Goal: Book appointment/travel/reservation

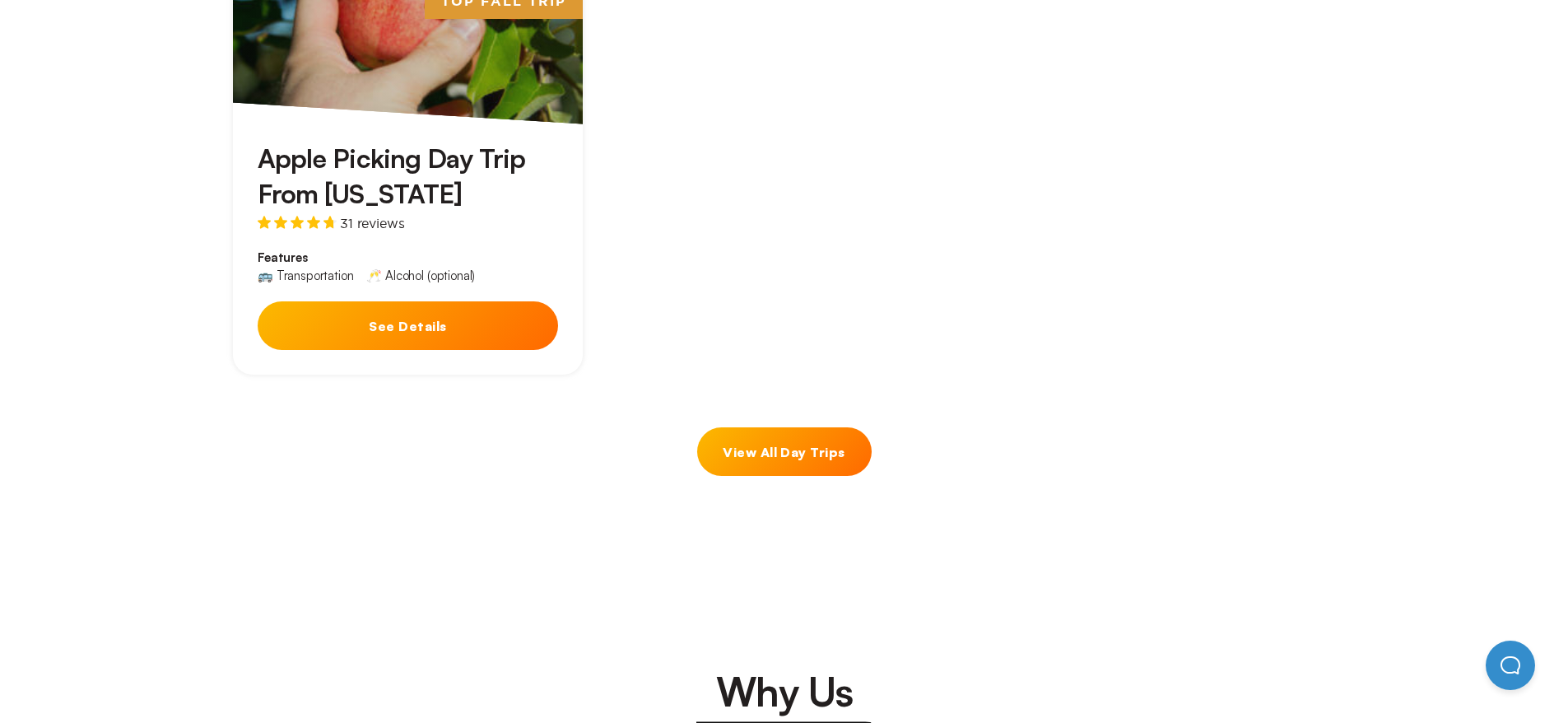
click at [760, 450] on link "View All Day Trips" at bounding box center [784, 452] width 174 height 49
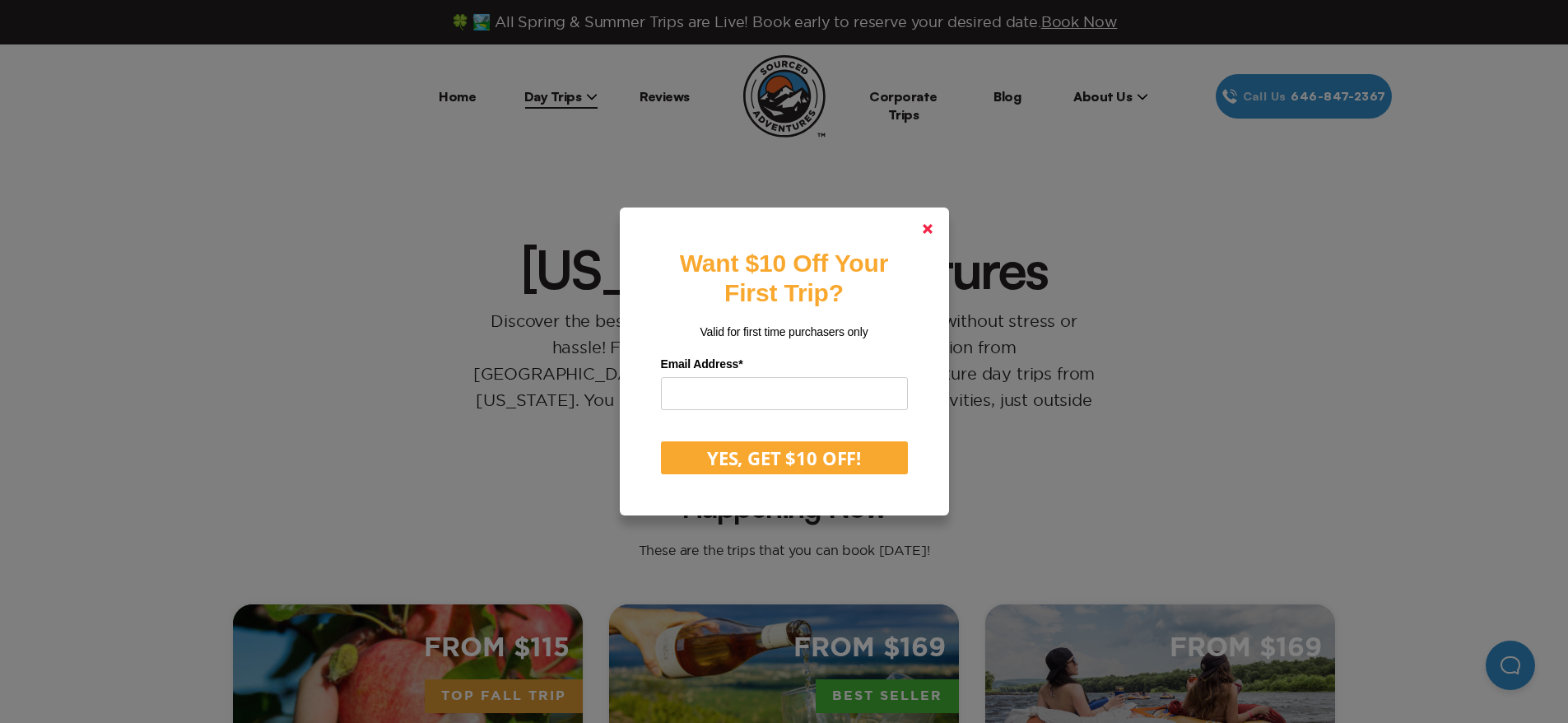
click at [933, 227] on icon at bounding box center [928, 229] width 10 height 10
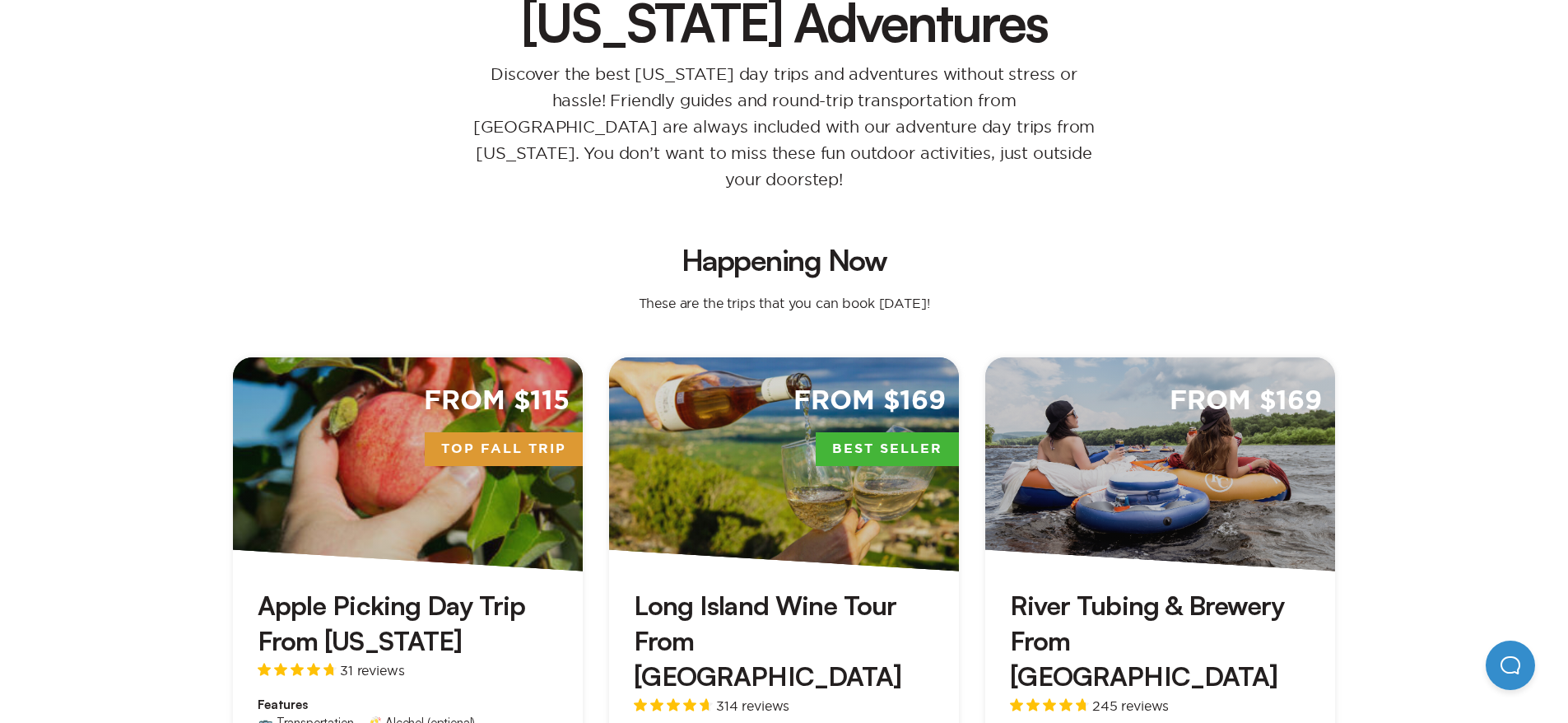
scroll to position [412, 0]
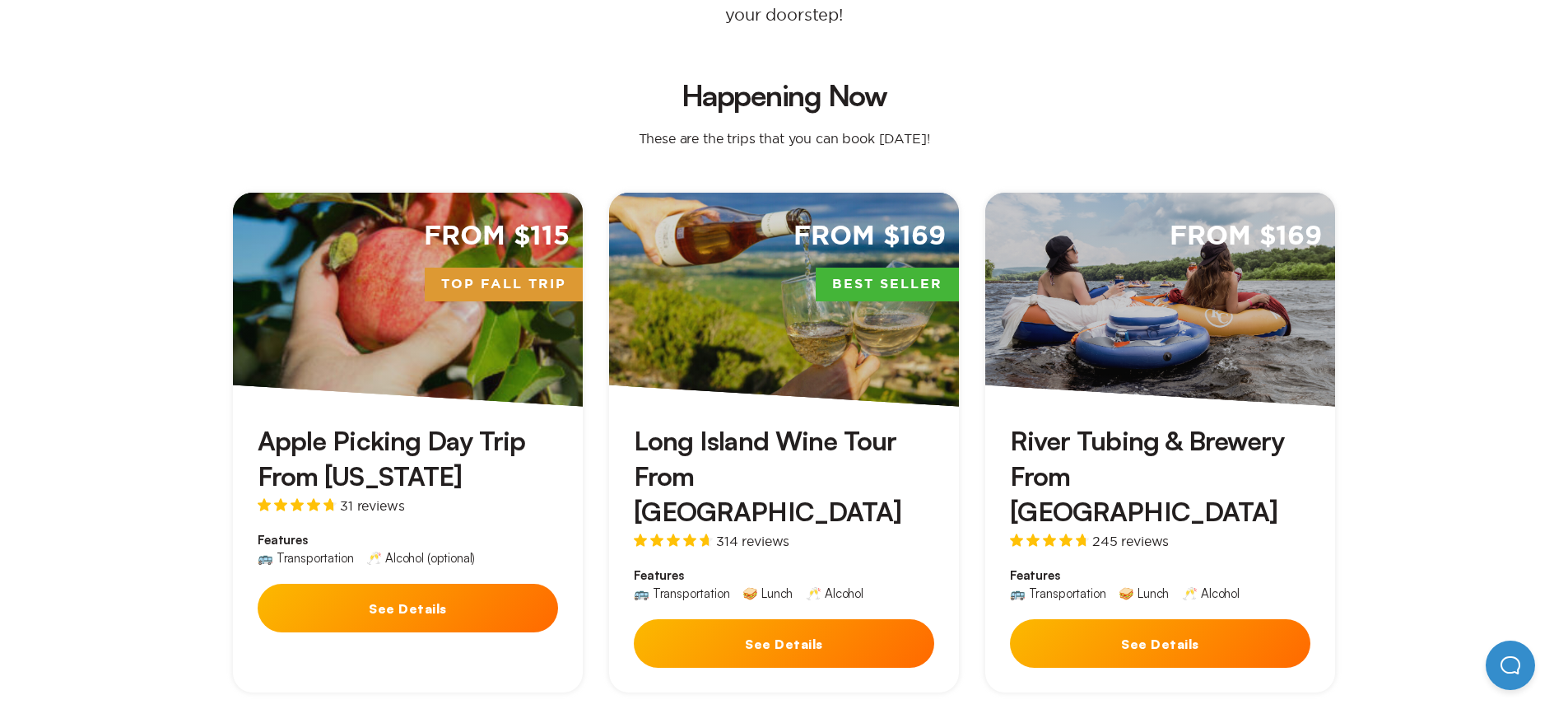
click at [747, 363] on div "From $169 Best Seller" at bounding box center [784, 299] width 350 height 214
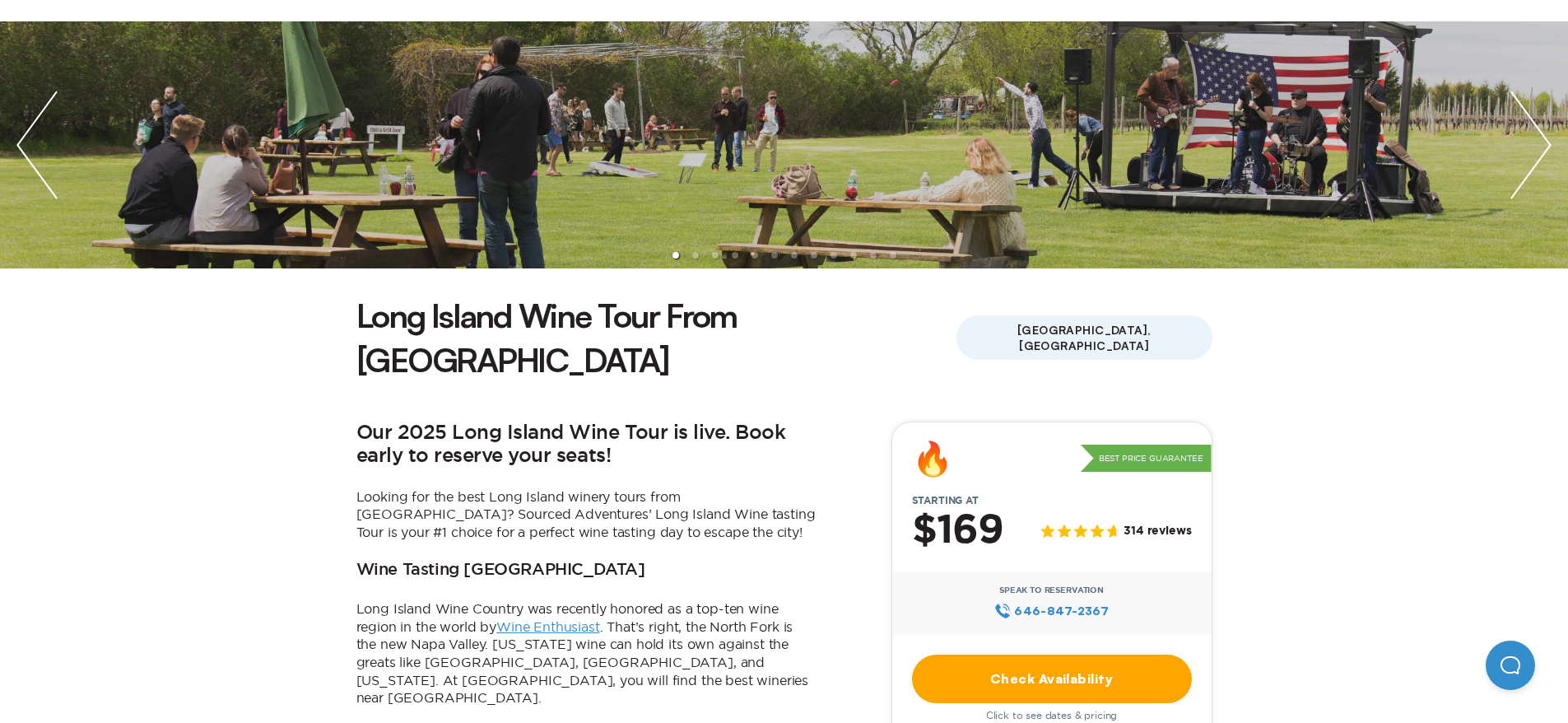
scroll to position [329, 0]
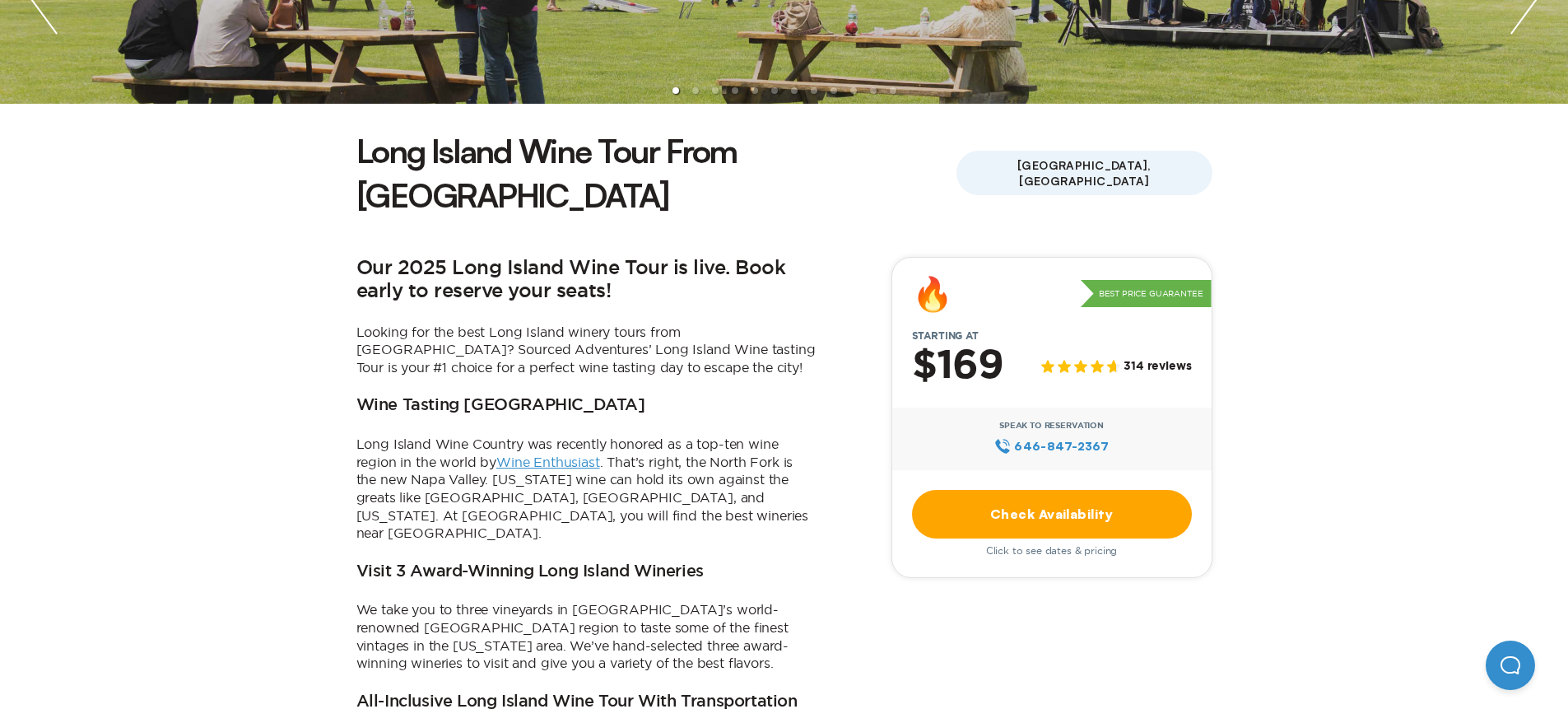
click at [985, 490] on link "Check Availability" at bounding box center [1051, 514] width 279 height 49
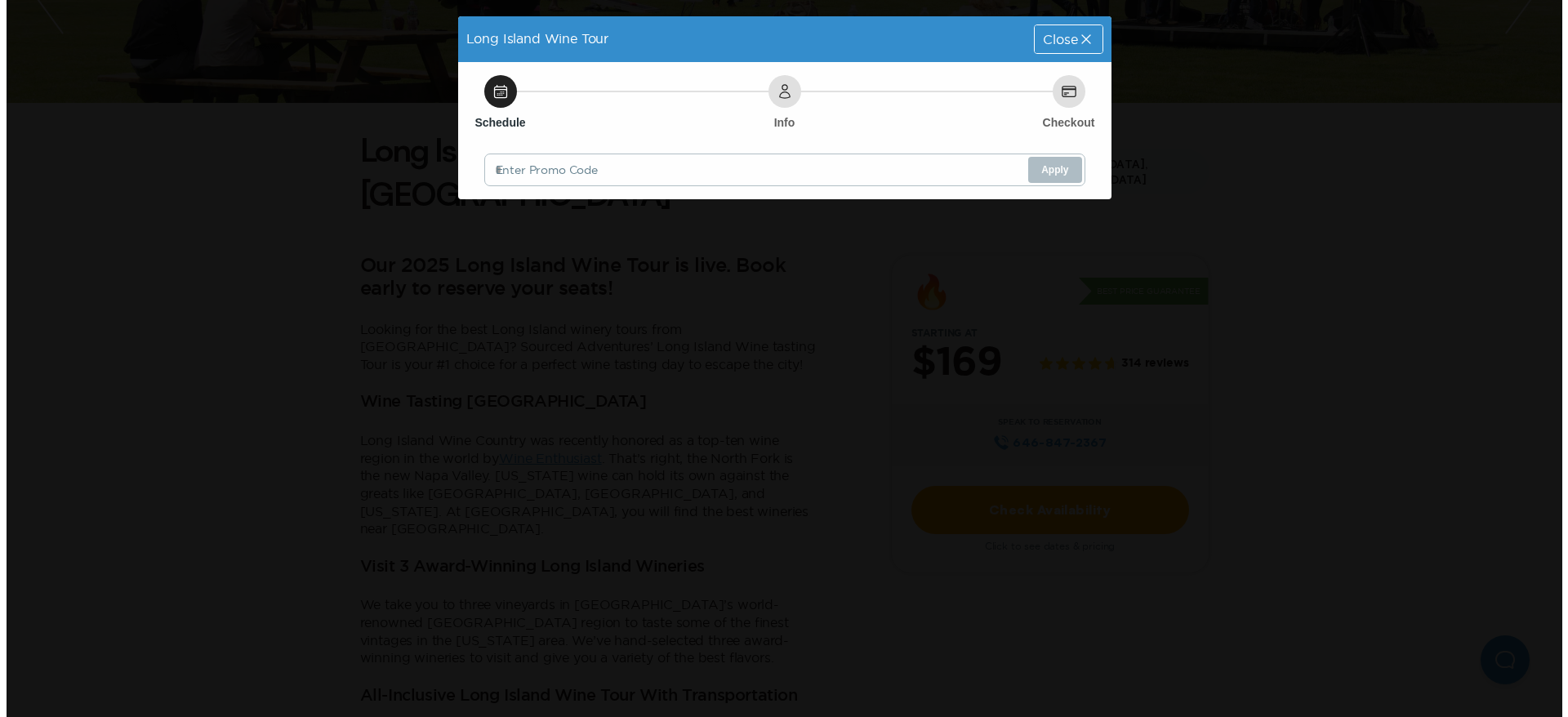
scroll to position [0, 0]
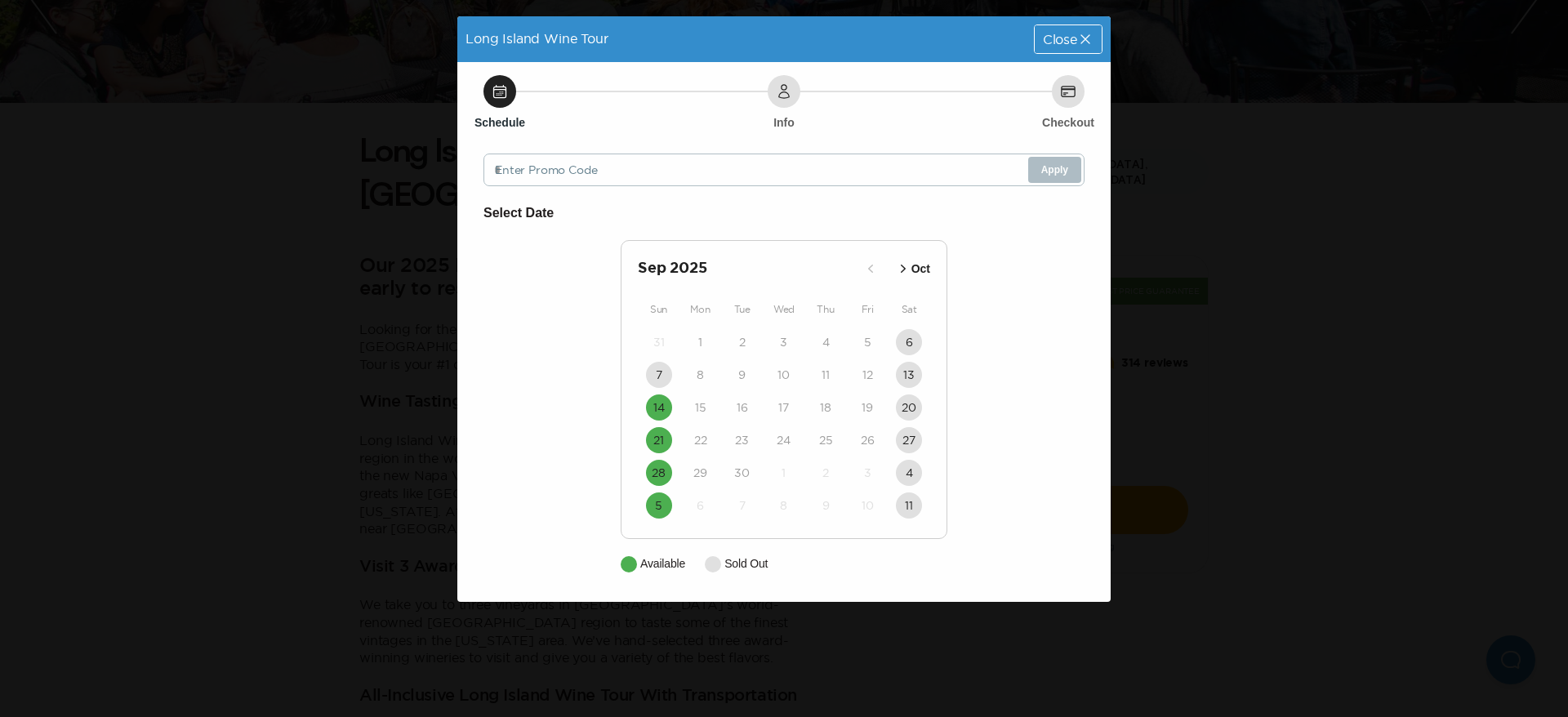
click at [1058, 43] on span "Close" at bounding box center [1060, 38] width 35 height 13
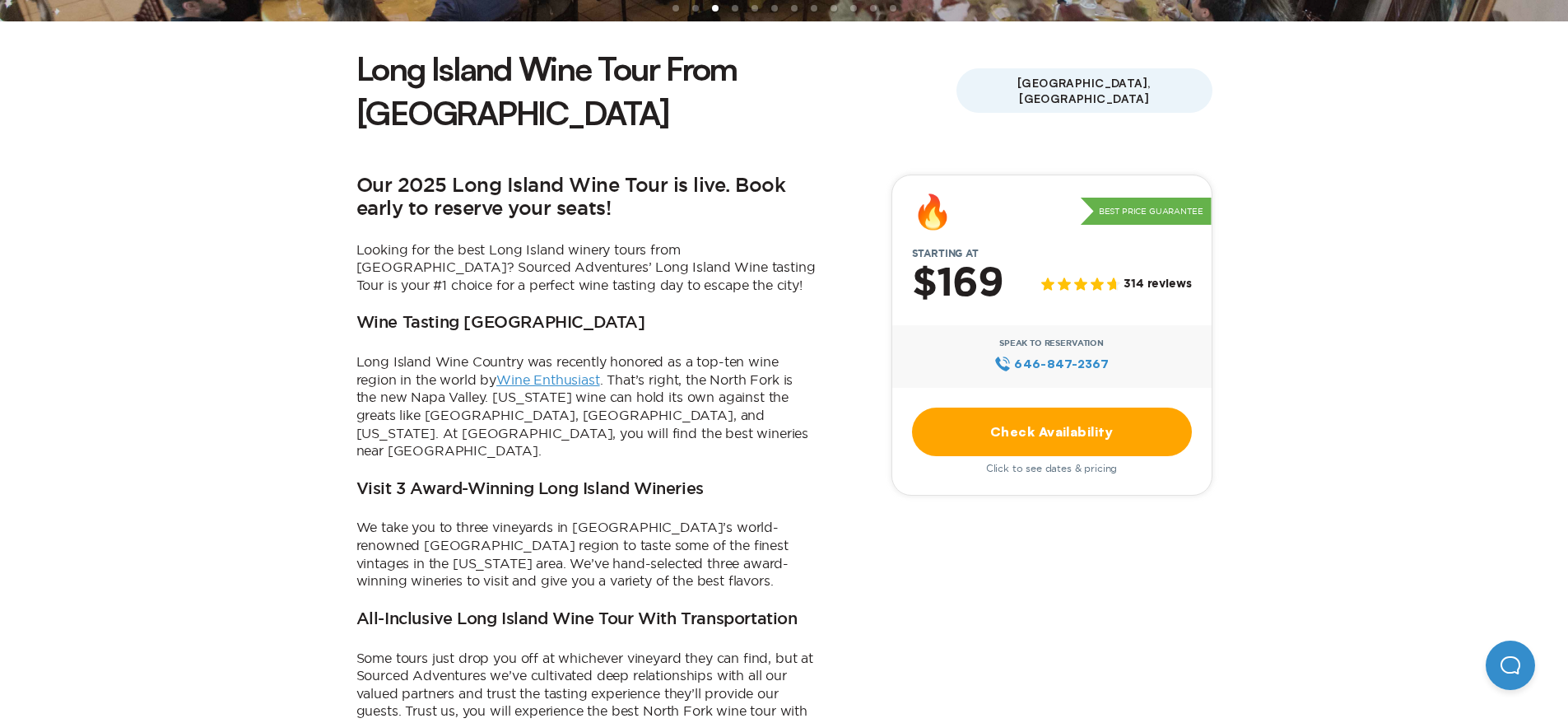
scroll to position [83, 0]
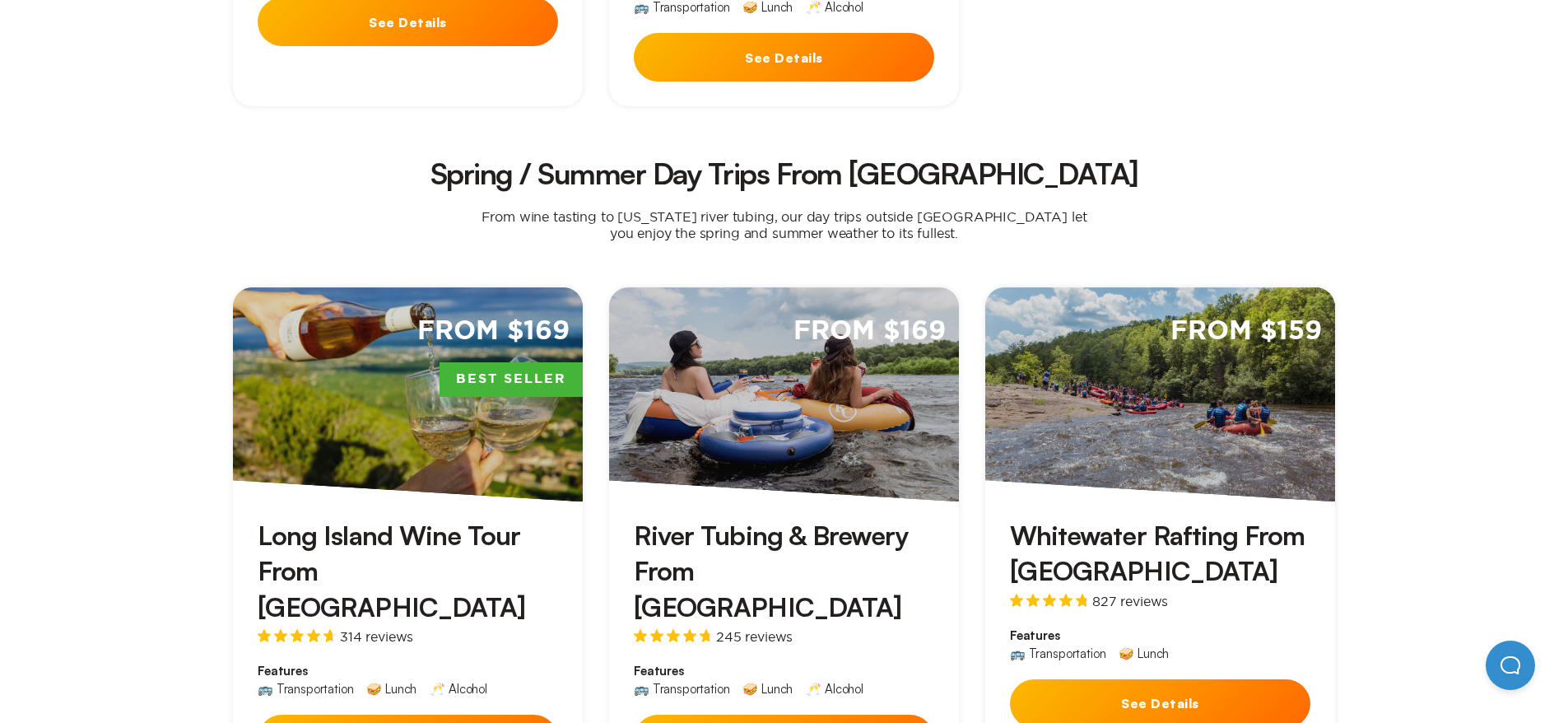
scroll to position [1153, 0]
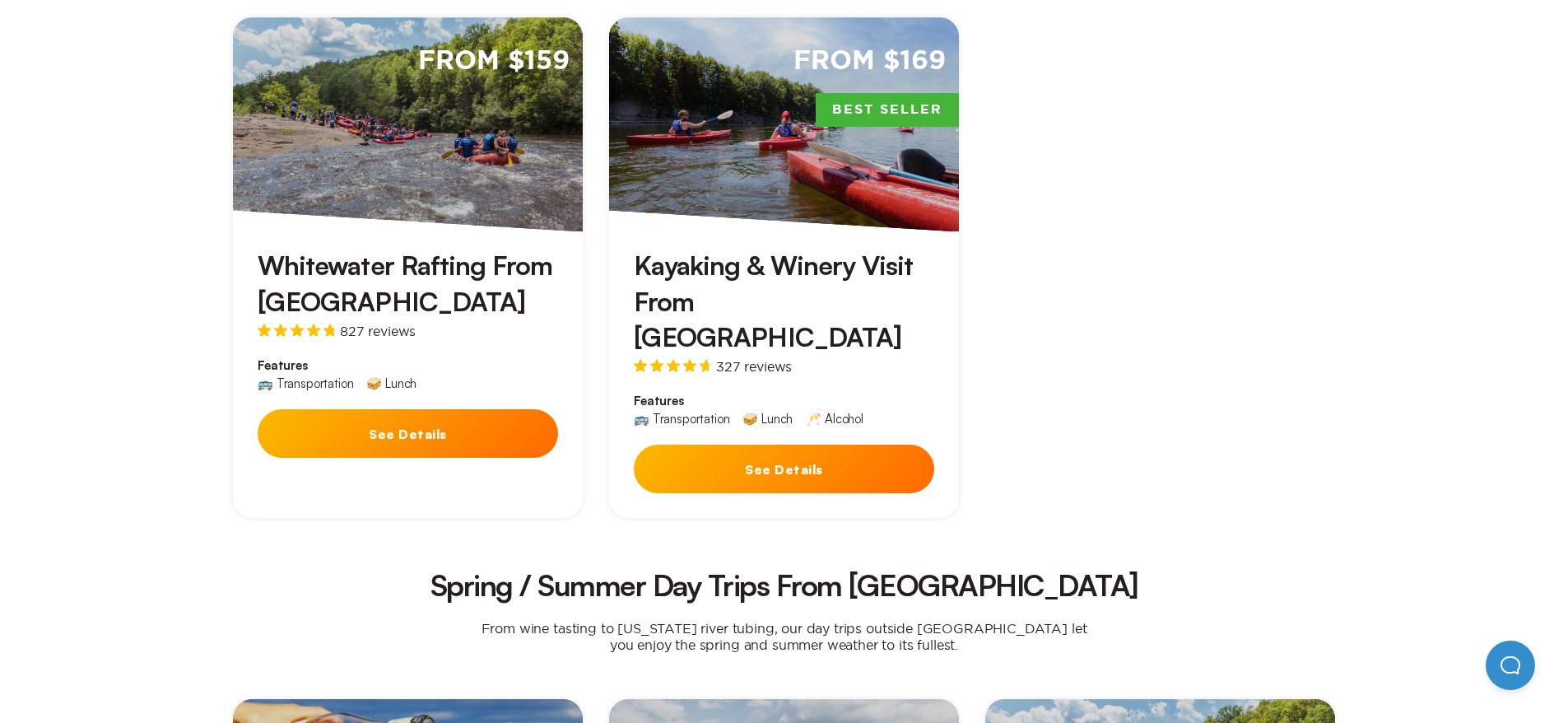
click at [776, 445] on button "See Details" at bounding box center [784, 468] width 300 height 49
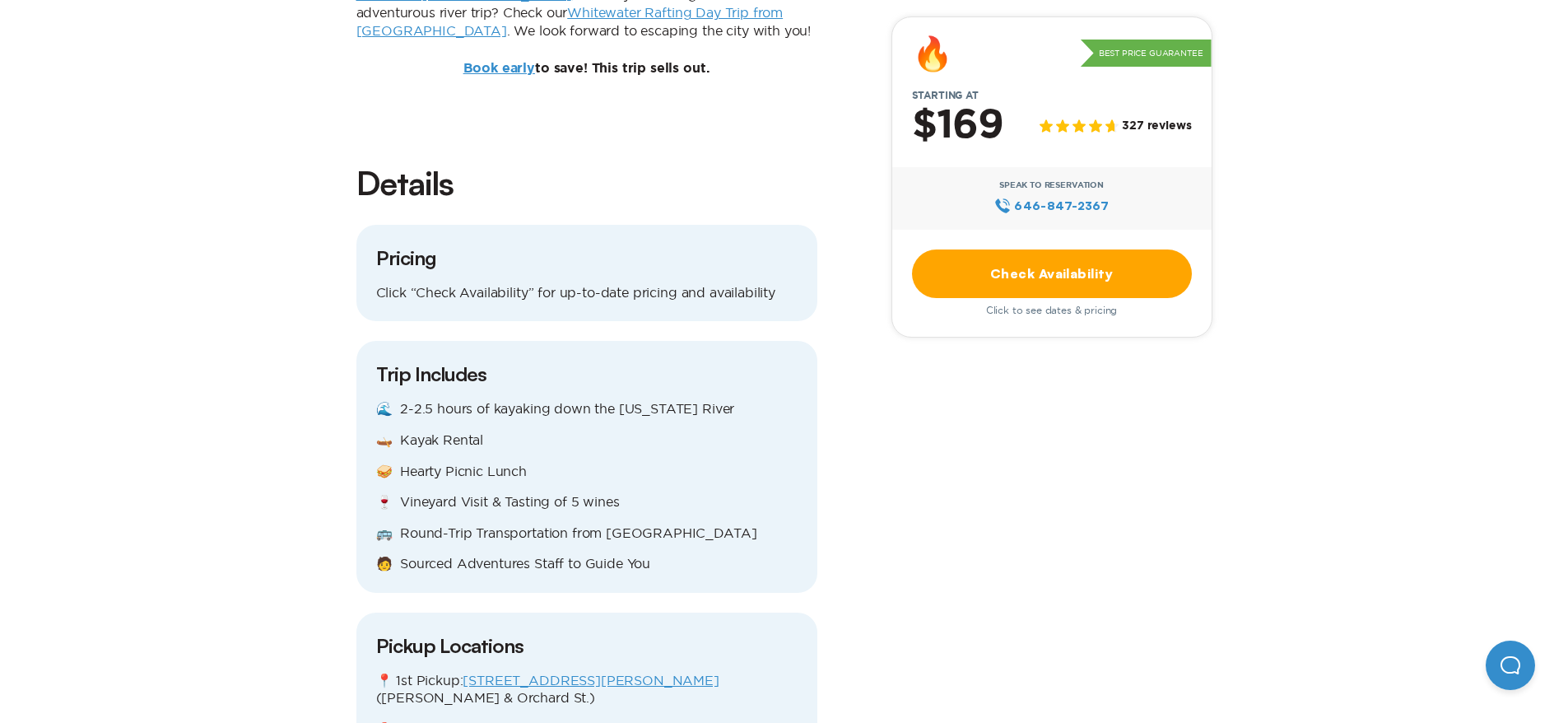
scroll to position [1894, 0]
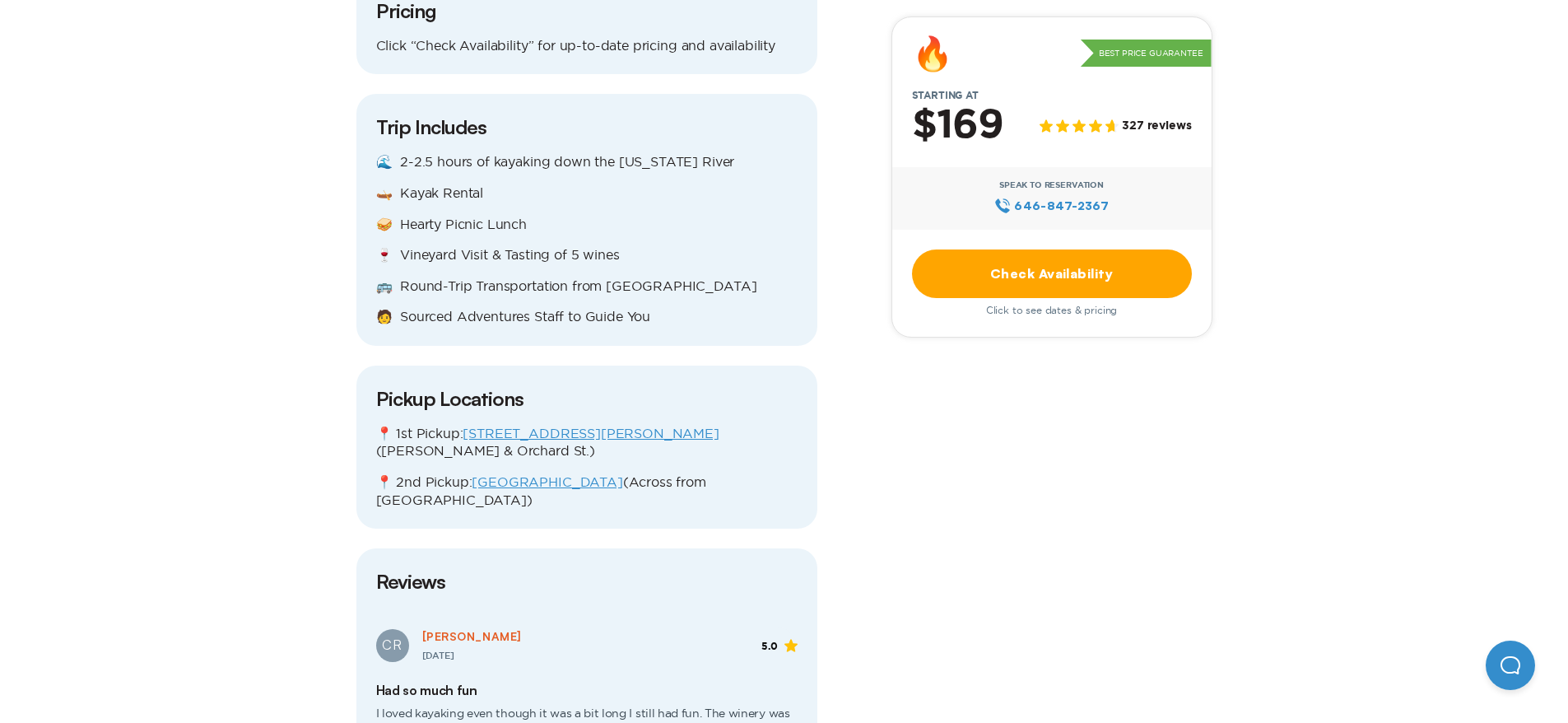
click at [942, 279] on link "Check Availability" at bounding box center [1051, 273] width 279 height 49
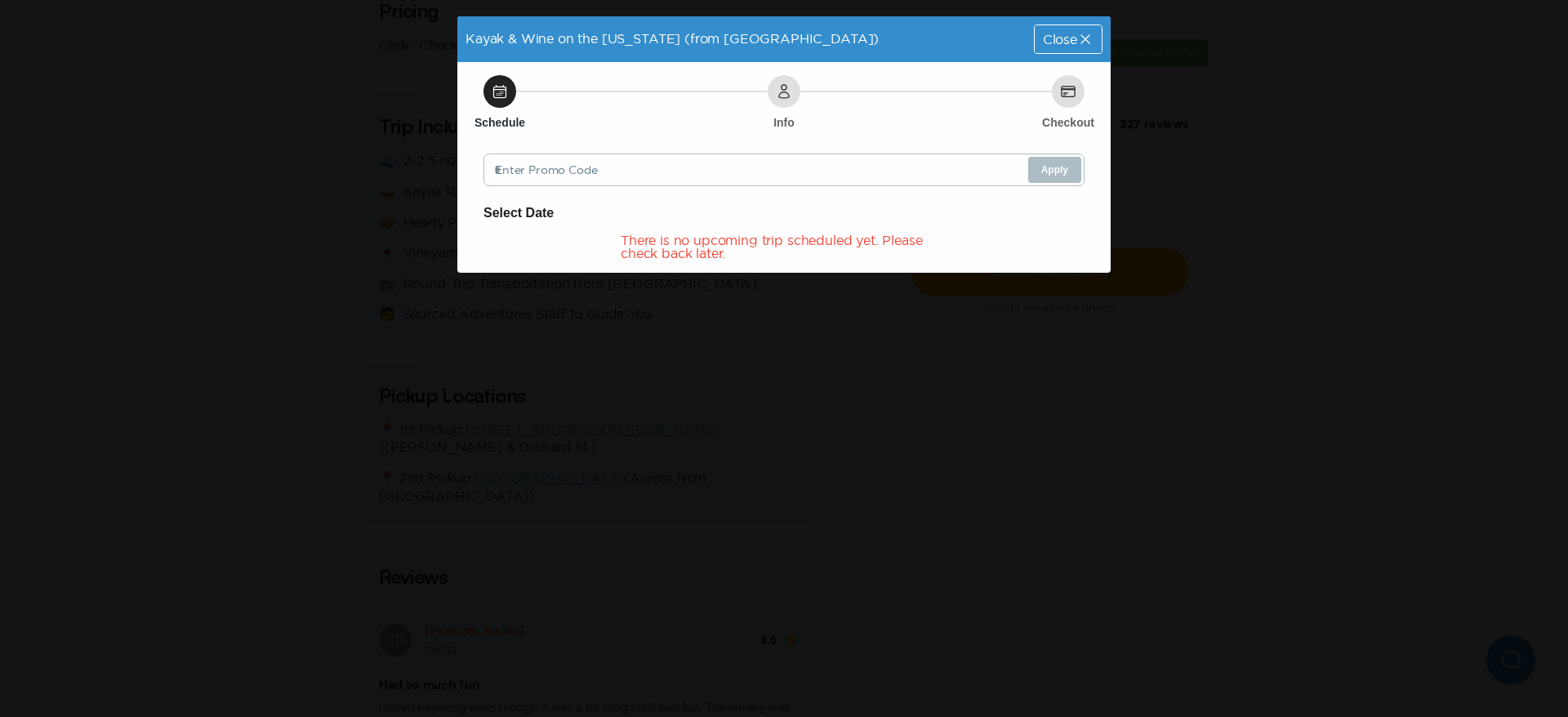
click at [1086, 32] on icon at bounding box center [1085, 38] width 17 height 17
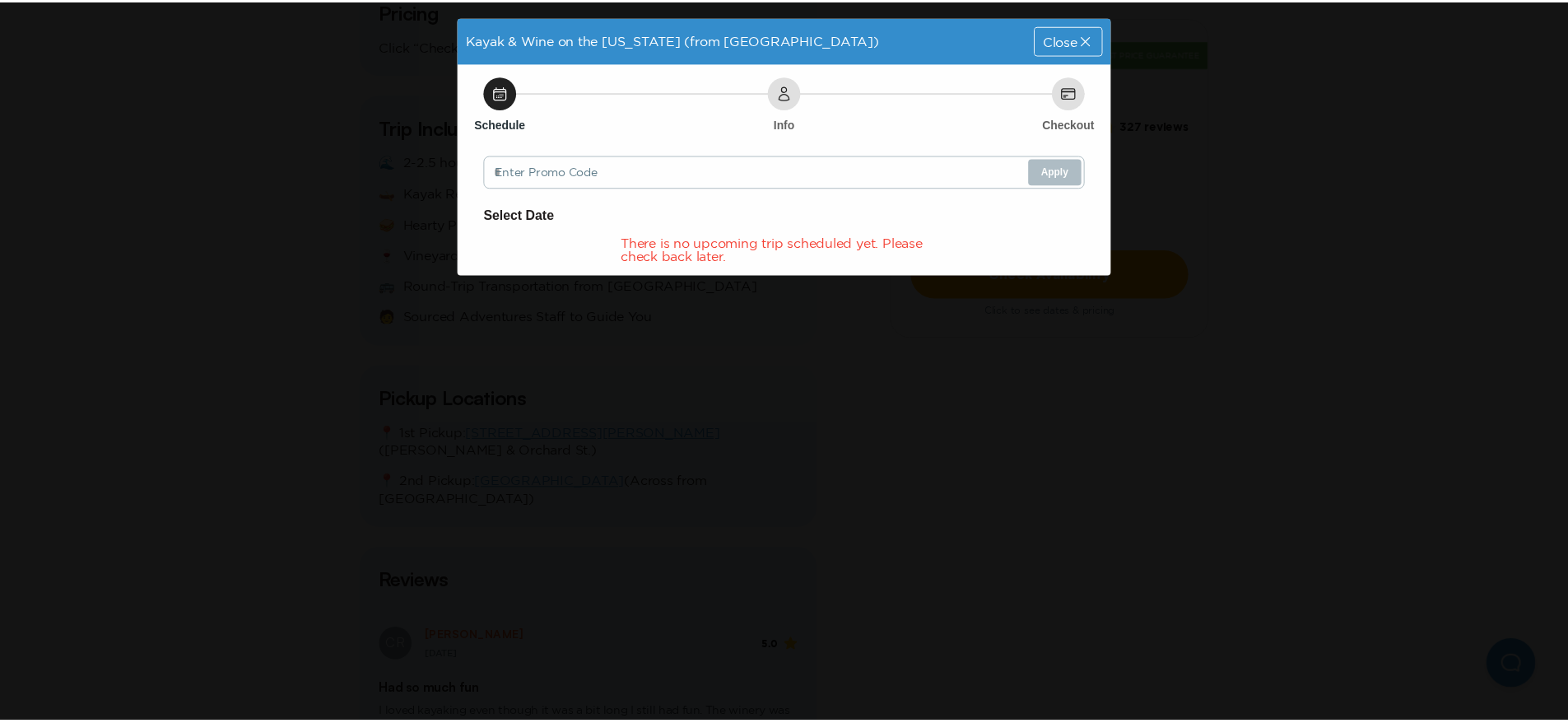
scroll to position [1894, 0]
